Goal: Information Seeking & Learning: Find specific page/section

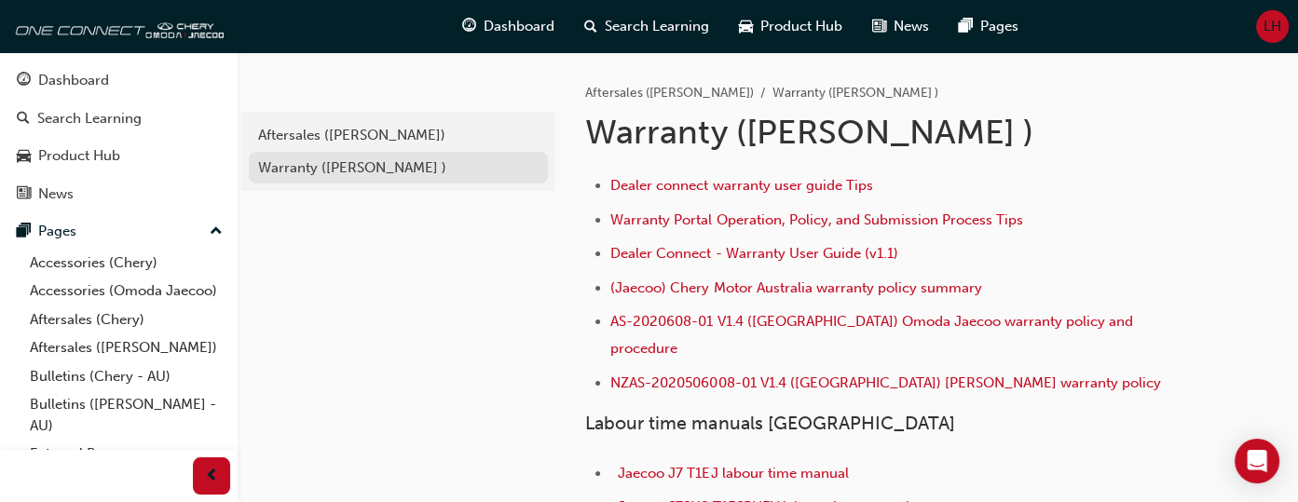
click at [317, 167] on div "Warranty ([PERSON_NAME] )" at bounding box center [398, 168] width 281 height 21
click at [79, 335] on link "Aftersales (Chery)" at bounding box center [126, 320] width 208 height 29
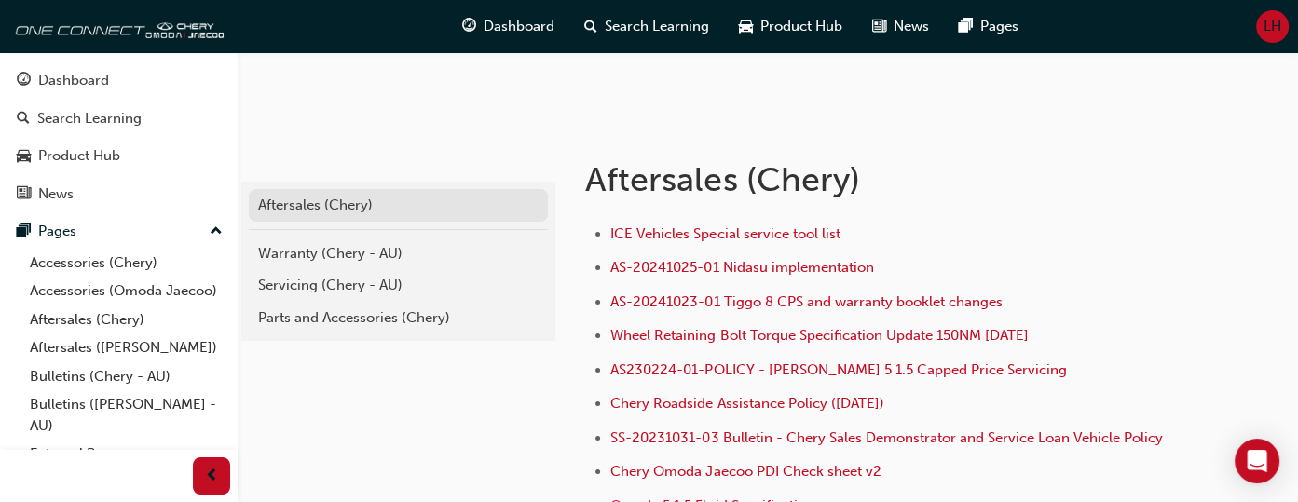
scroll to position [280, 0]
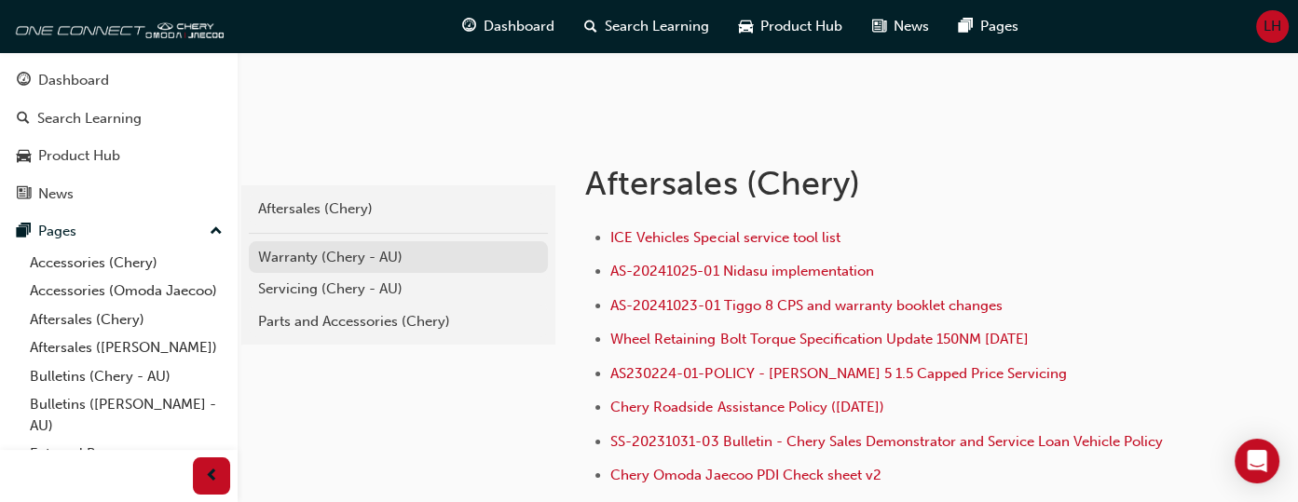
click at [332, 263] on div "Warranty (Chery - AU)" at bounding box center [398, 257] width 281 height 21
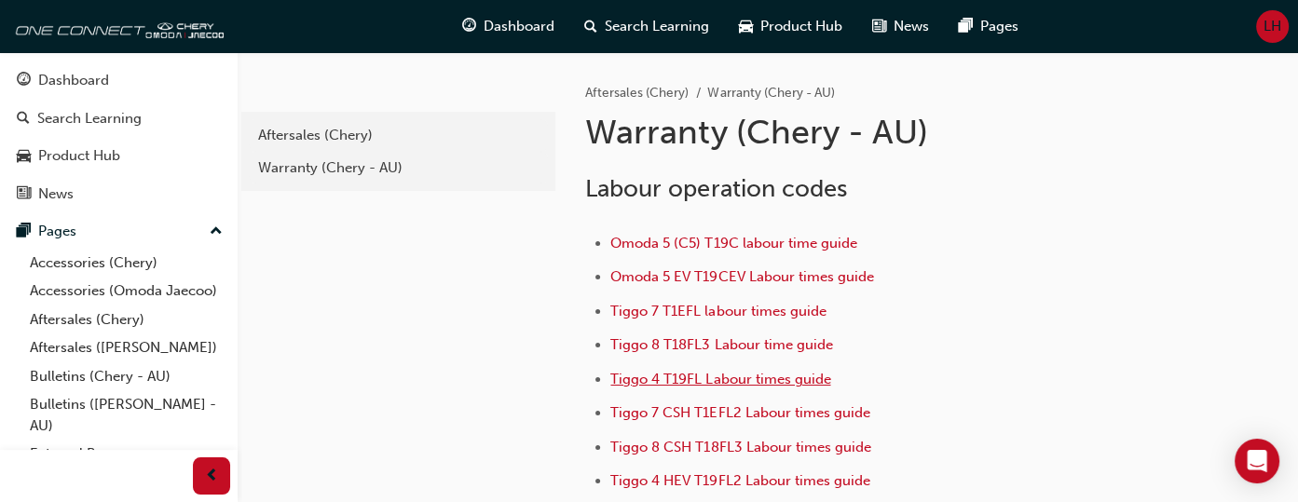
click at [701, 376] on span "Tiggo 4 T19FL Labour times guide" at bounding box center [721, 379] width 220 height 17
